Goal: Task Accomplishment & Management: Manage account settings

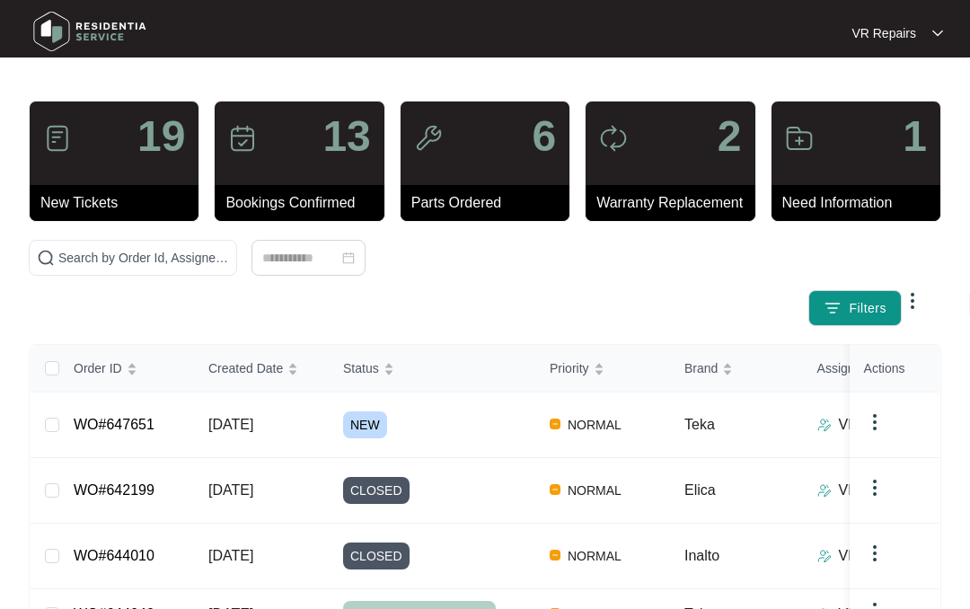
click at [146, 419] on link "WO#647651" at bounding box center [114, 424] width 81 height 15
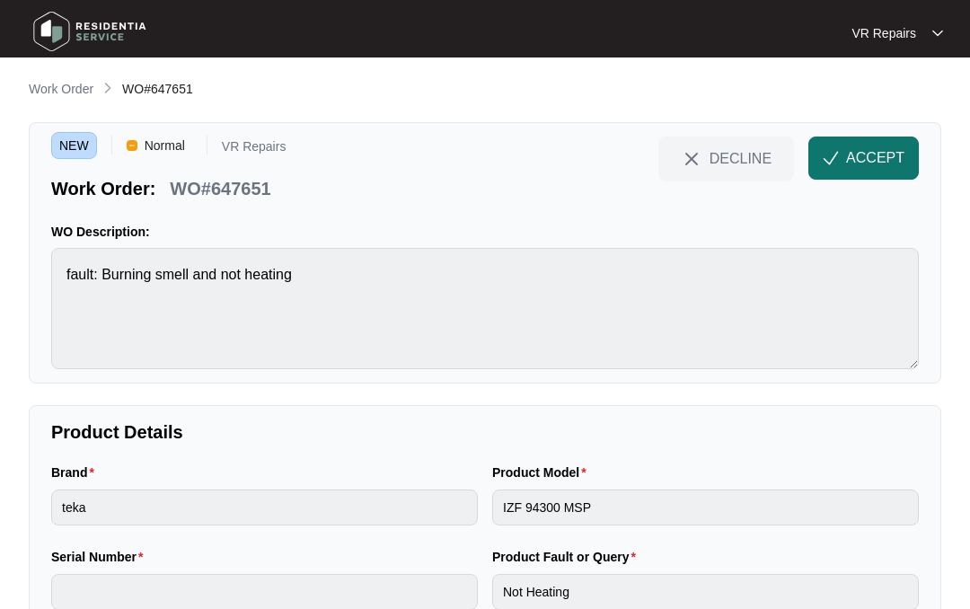
click at [855, 152] on span "ACCEPT" at bounding box center [875, 158] width 58 height 22
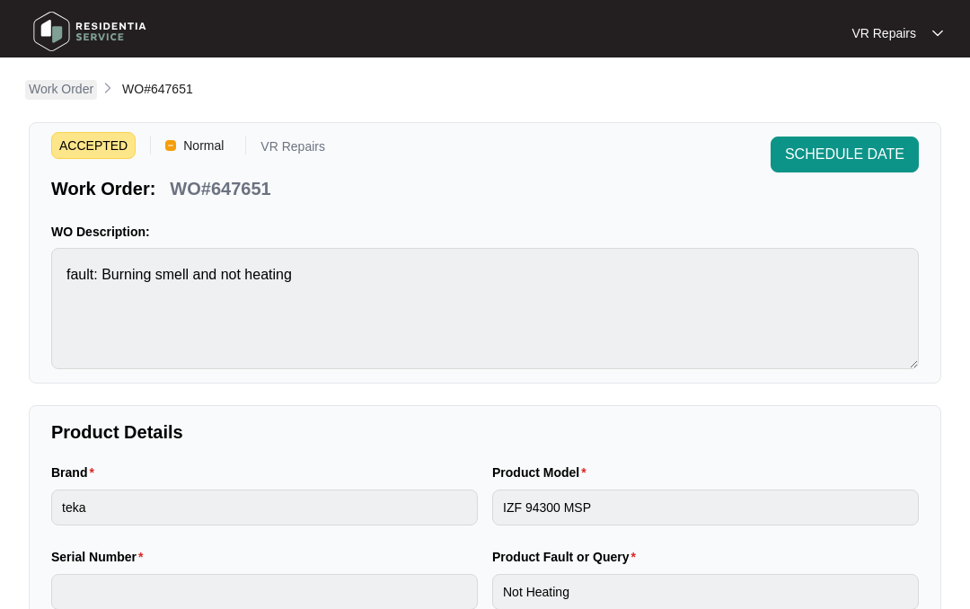
click at [60, 93] on p "Work Order" at bounding box center [61, 89] width 65 height 18
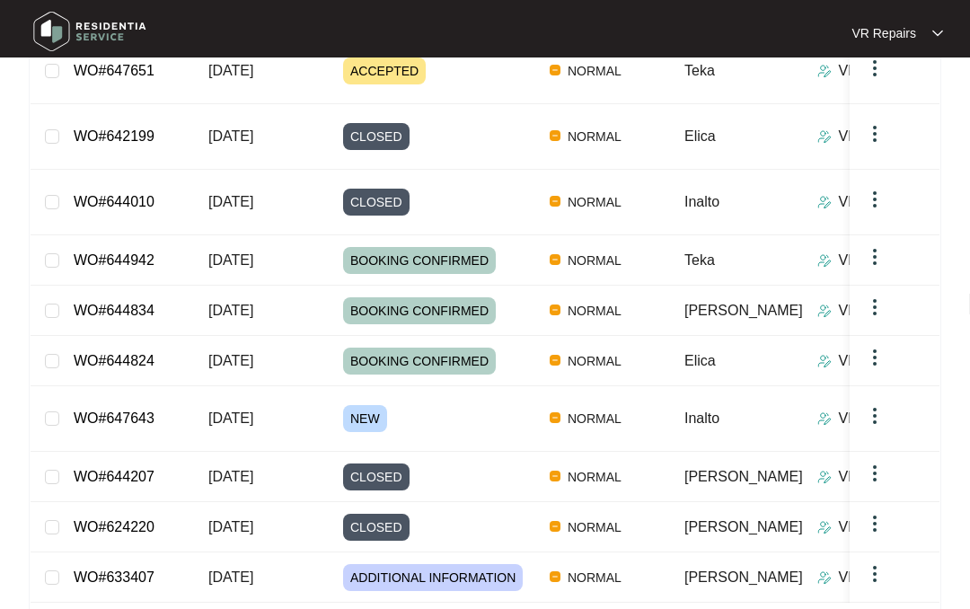
scroll to position [357, 0]
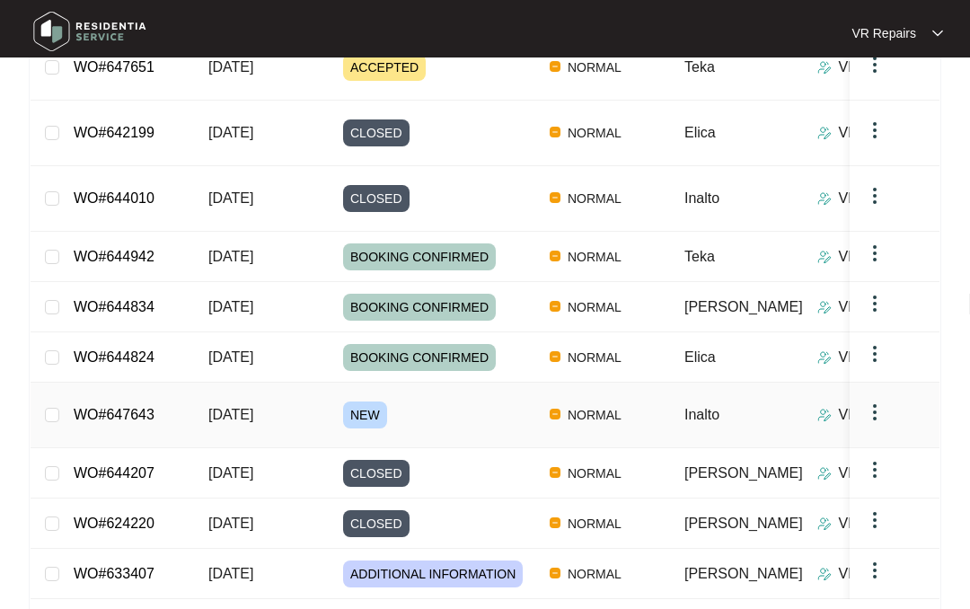
click at [146, 407] on link "WO#647643" at bounding box center [114, 414] width 81 height 15
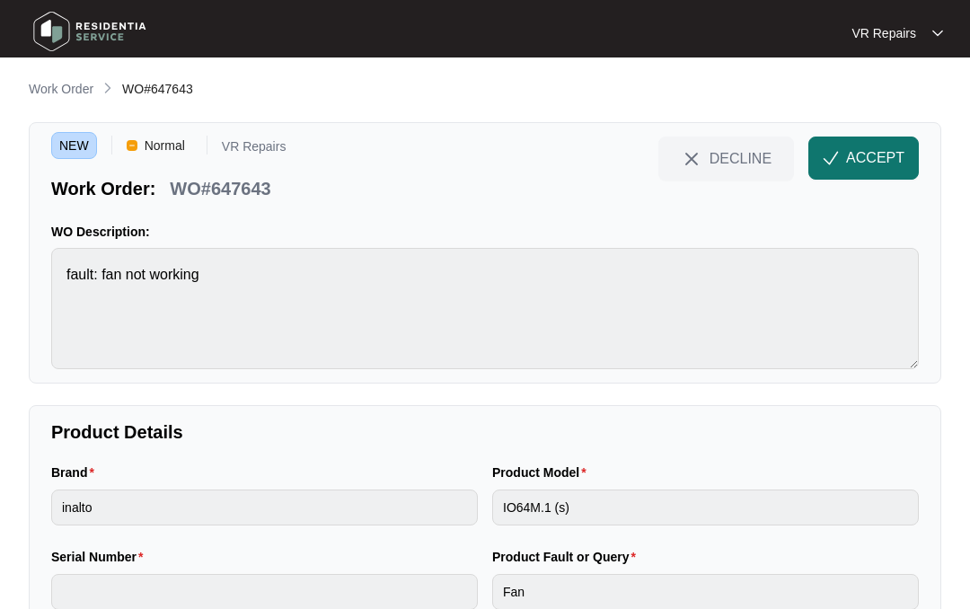
click at [853, 154] on span "ACCEPT" at bounding box center [875, 158] width 58 height 22
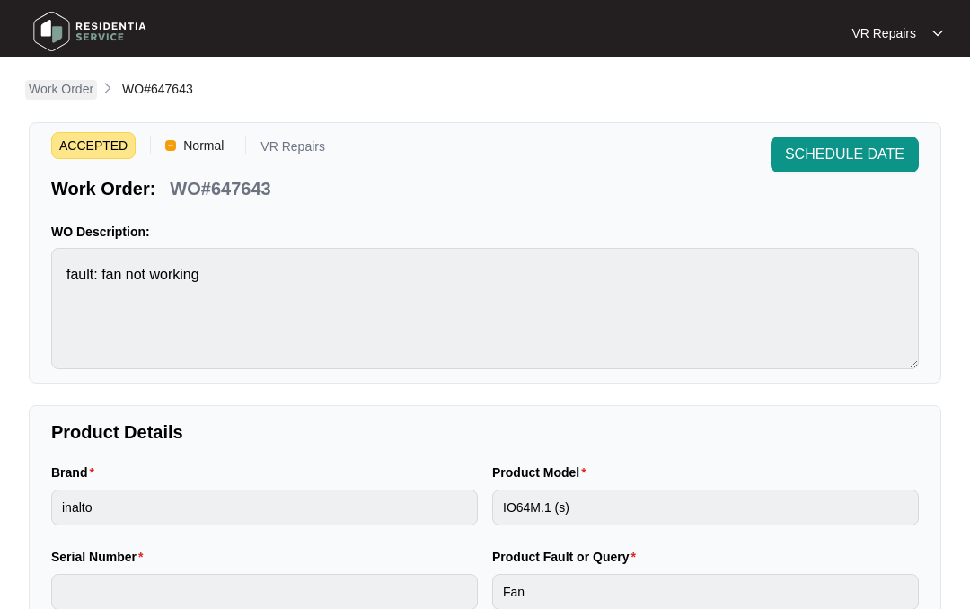
click at [75, 85] on p "Work Order" at bounding box center [61, 89] width 65 height 18
